Goal: Information Seeking & Learning: Check status

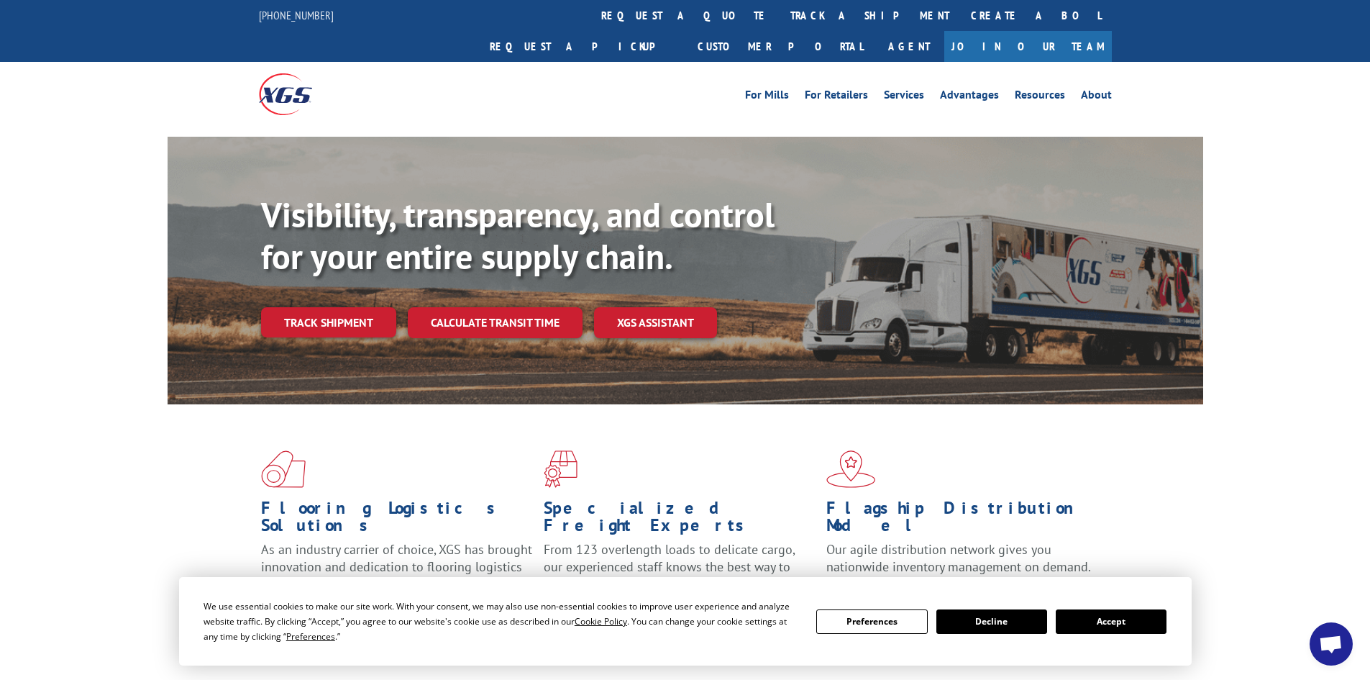
click at [398, 307] on div "Track shipment" at bounding box center [334, 322] width 147 height 30
click at [385, 307] on link "Track shipment" at bounding box center [328, 322] width 135 height 30
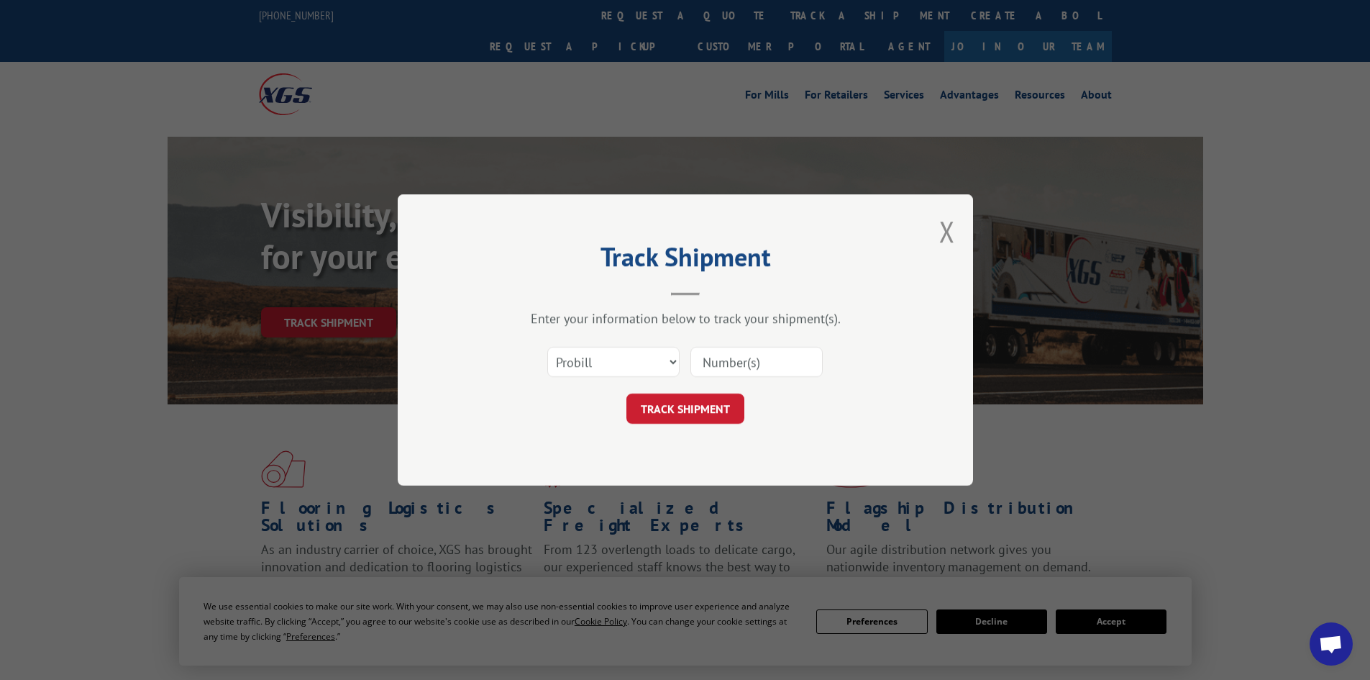
click at [749, 357] on input at bounding box center [756, 362] width 132 height 30
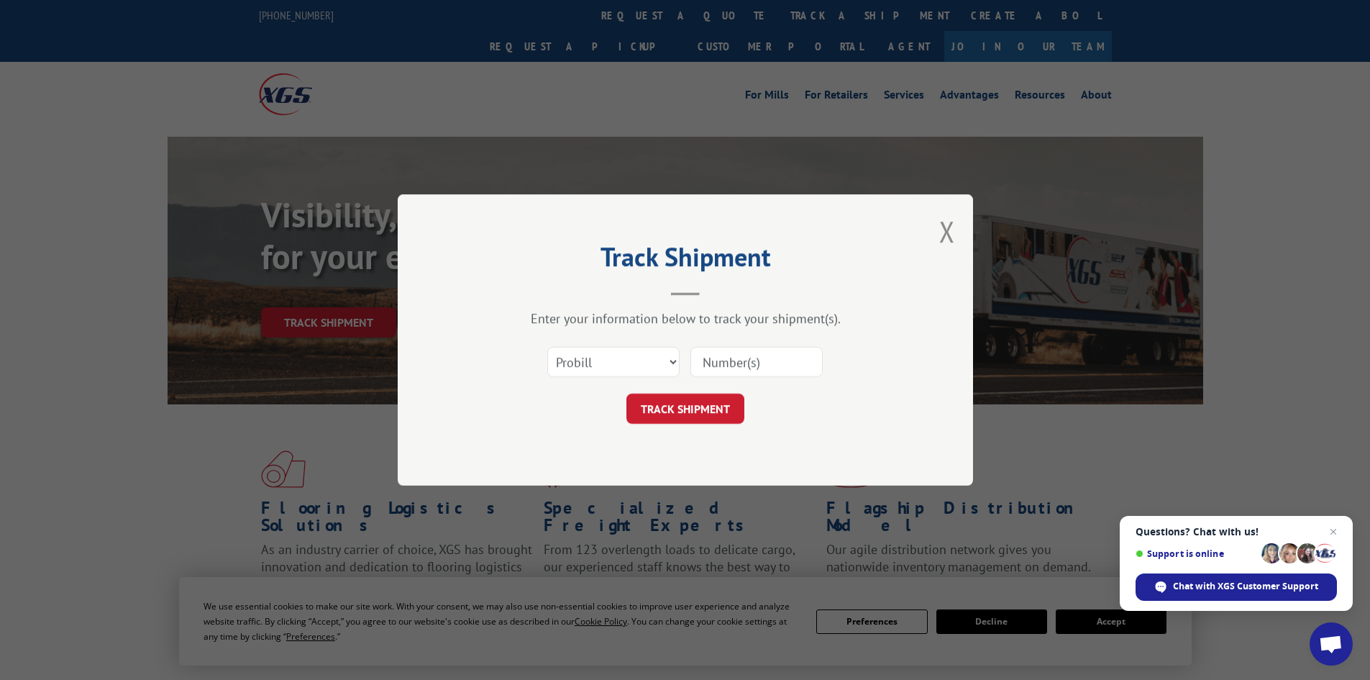
paste input "16999031"
type input "16999031"
click at [708, 413] on button "TRACK SHIPMENT" at bounding box center [685, 408] width 118 height 30
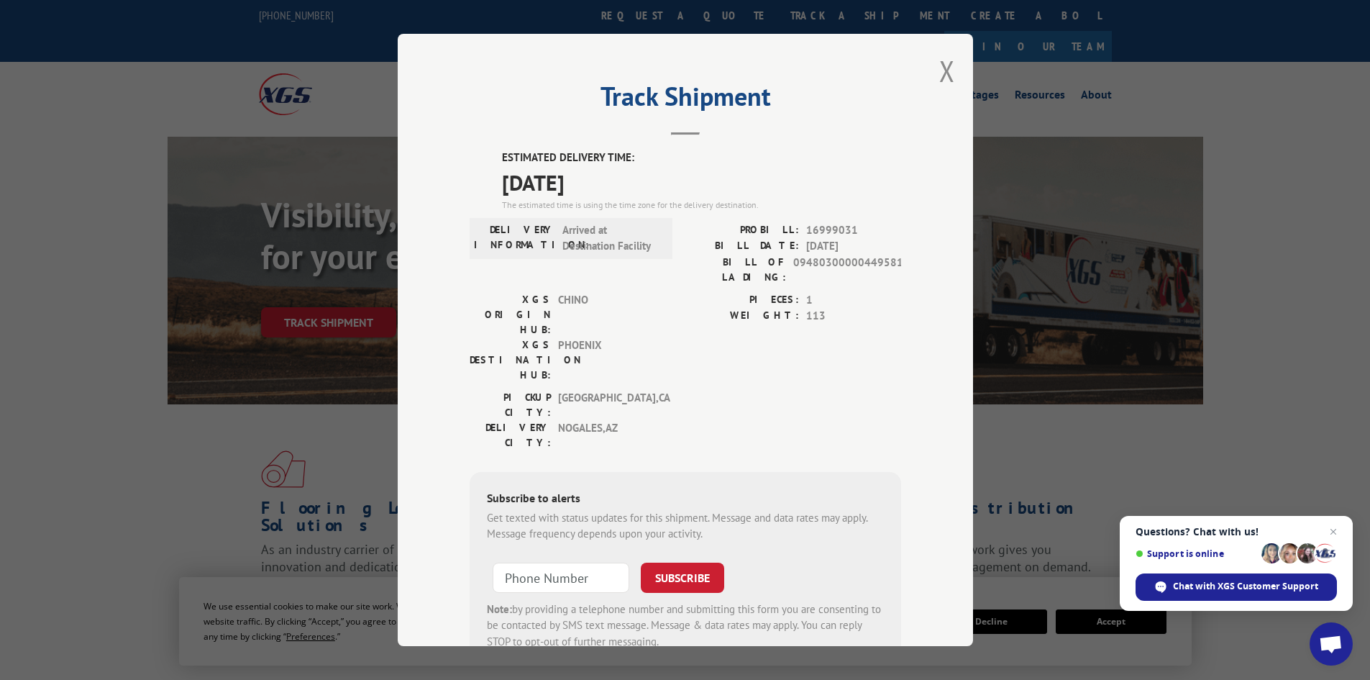
drag, startPoint x: 497, startPoint y: 178, endPoint x: 572, endPoint y: 168, distance: 76.2
click at [508, 177] on span "[DATE]" at bounding box center [701, 182] width 399 height 32
click at [447, 169] on div "Track Shipment ESTIMATED DELIVERY TIME: [DATE] The estimated time is using the …" at bounding box center [685, 340] width 575 height 612
click at [652, 184] on span "[DATE]" at bounding box center [701, 182] width 399 height 32
drag, startPoint x: 626, startPoint y: 185, endPoint x: 459, endPoint y: 183, distance: 167.6
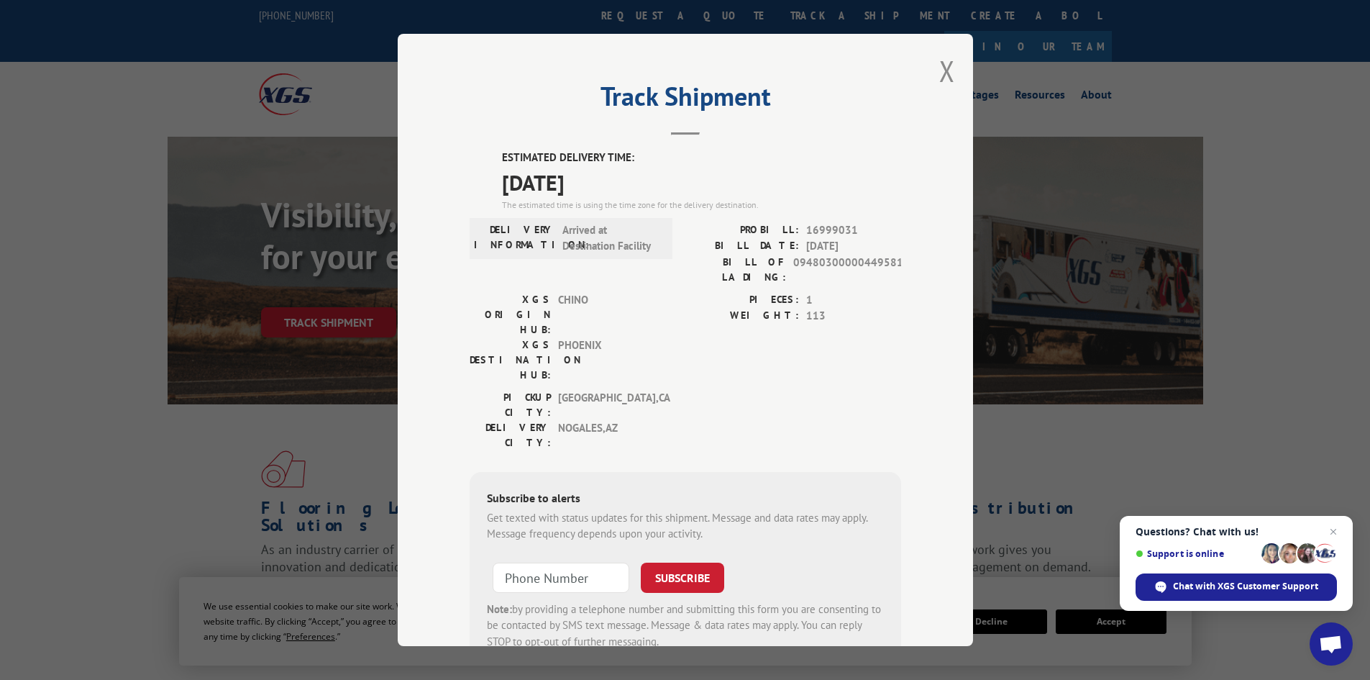
click at [459, 183] on div "Track Shipment ESTIMATED DELIVERY TIME: [DATE] The estimated time is using the …" at bounding box center [685, 340] width 575 height 612
copy span "[DATE]"
